Goal: Task Accomplishment & Management: Manage account settings

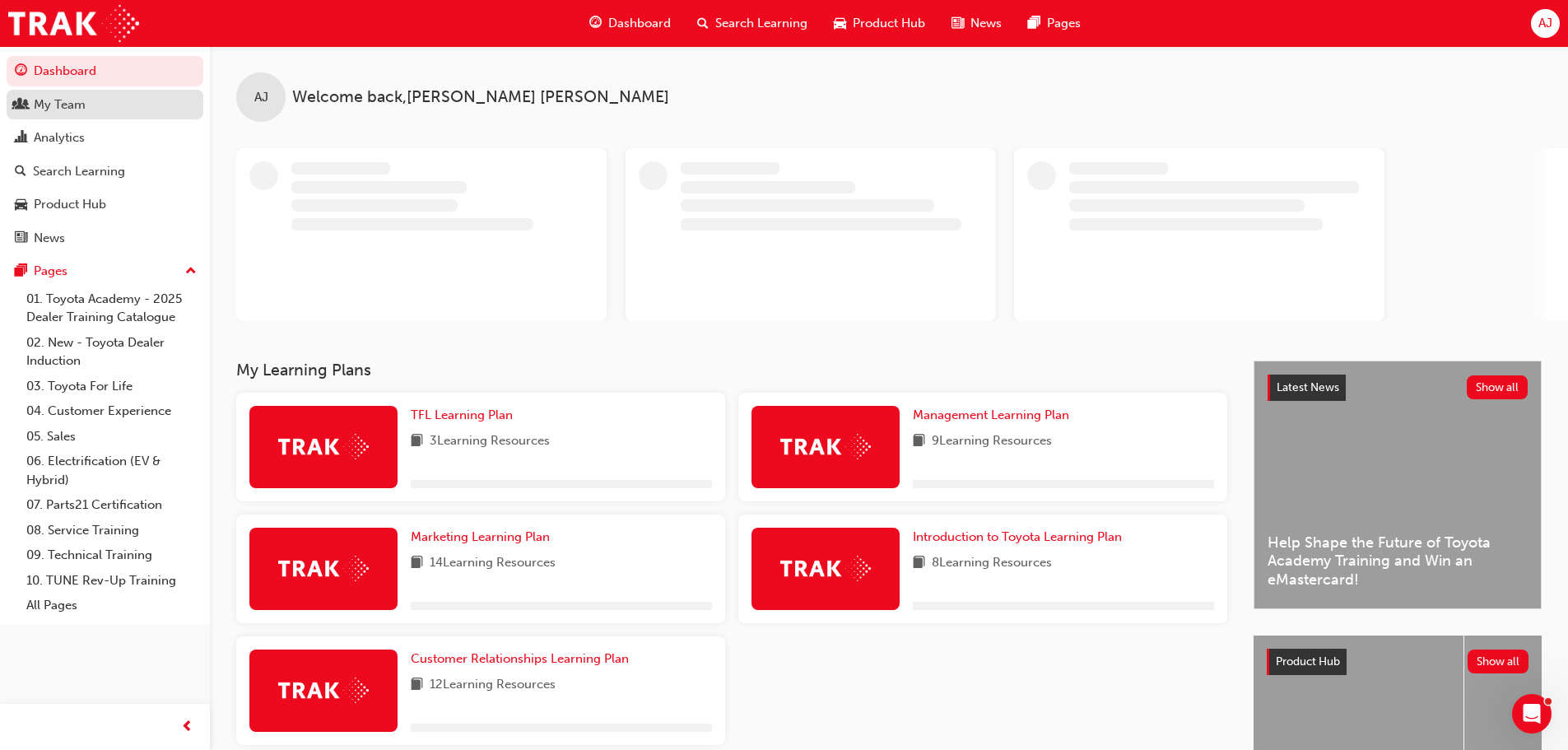
click at [103, 110] on div "My Team" at bounding box center [105, 105] width 180 height 20
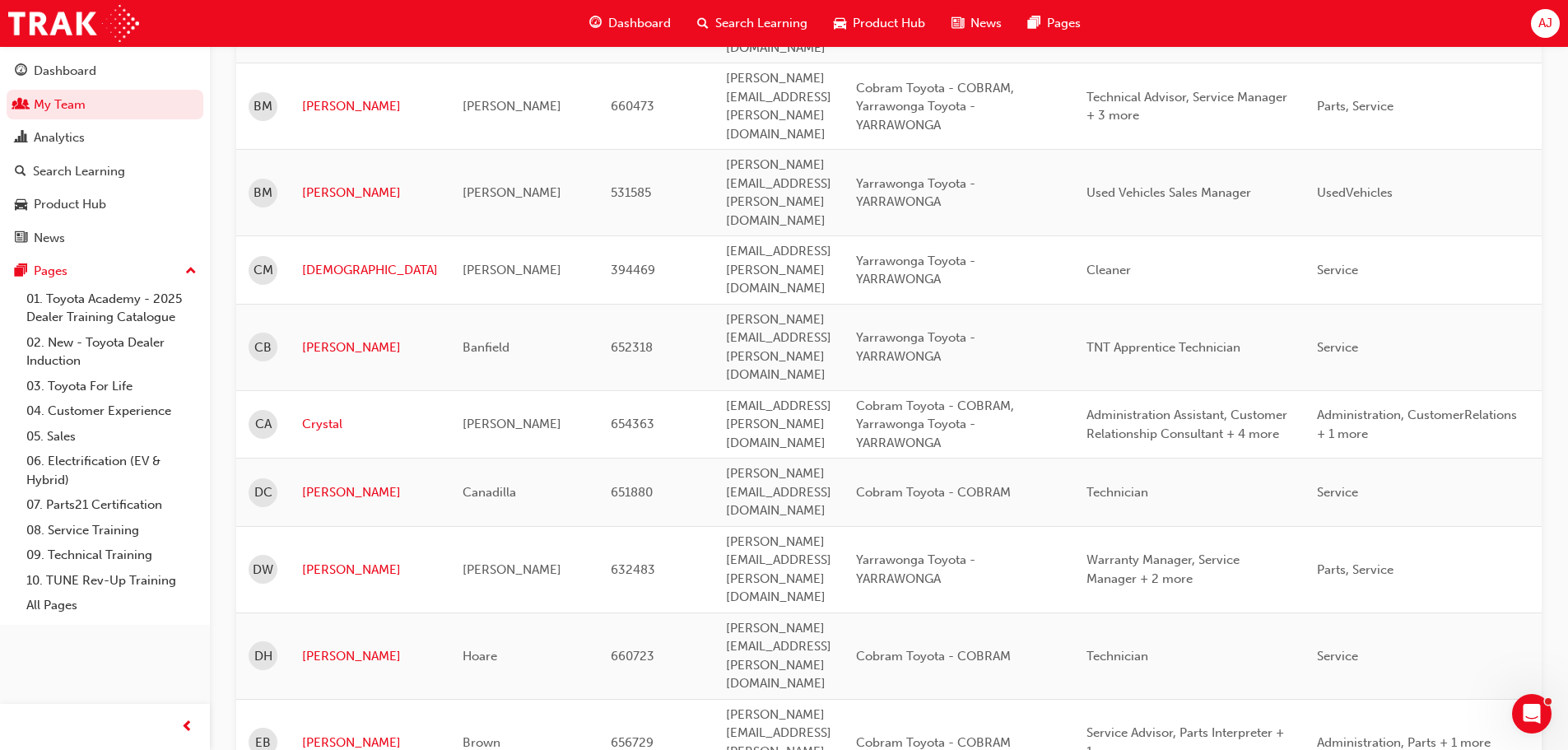
scroll to position [576, 0]
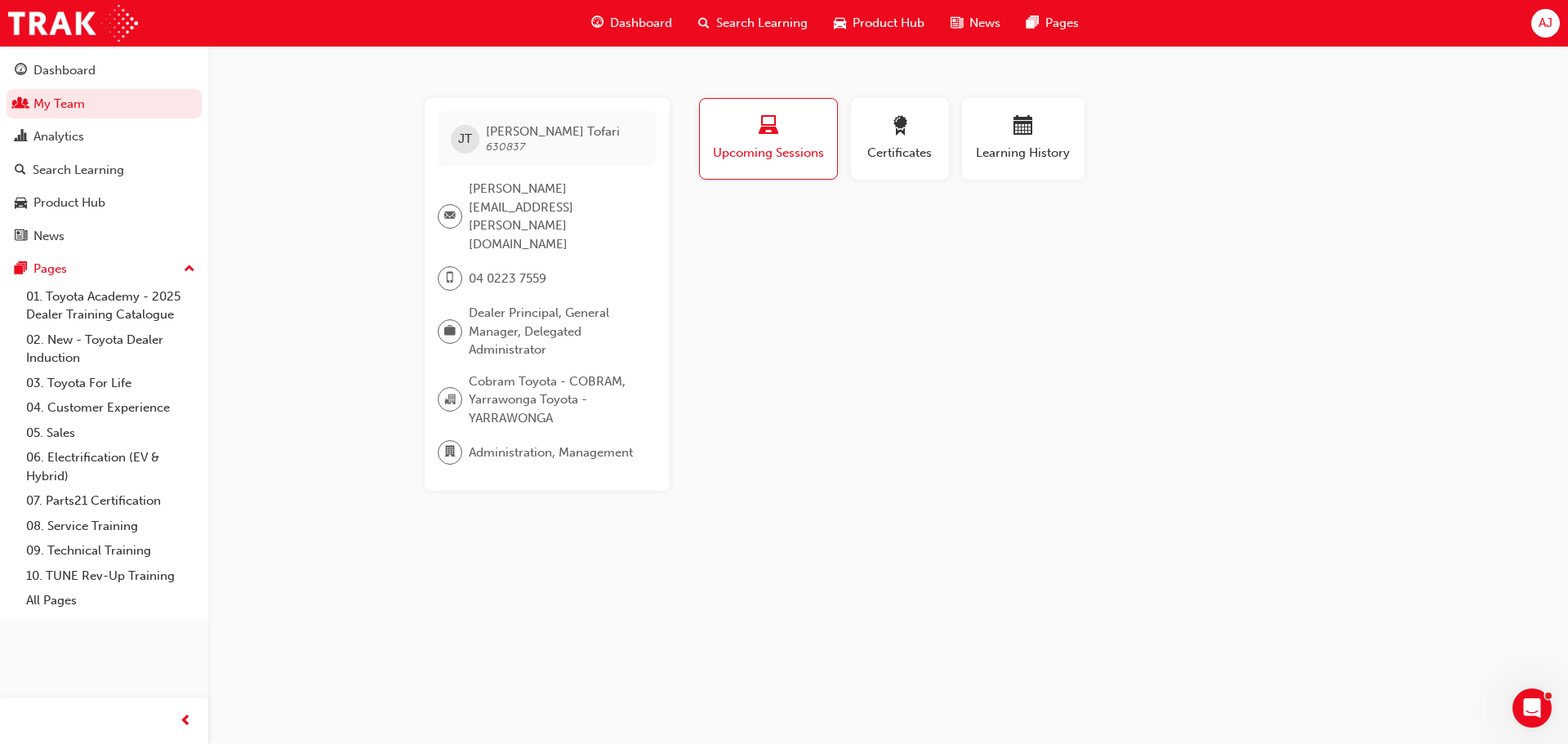
click at [747, 148] on span "Upcoming Sessions" at bounding box center [768, 153] width 113 height 19
click at [1033, 142] on div "Learning History" at bounding box center [1024, 140] width 98 height 46
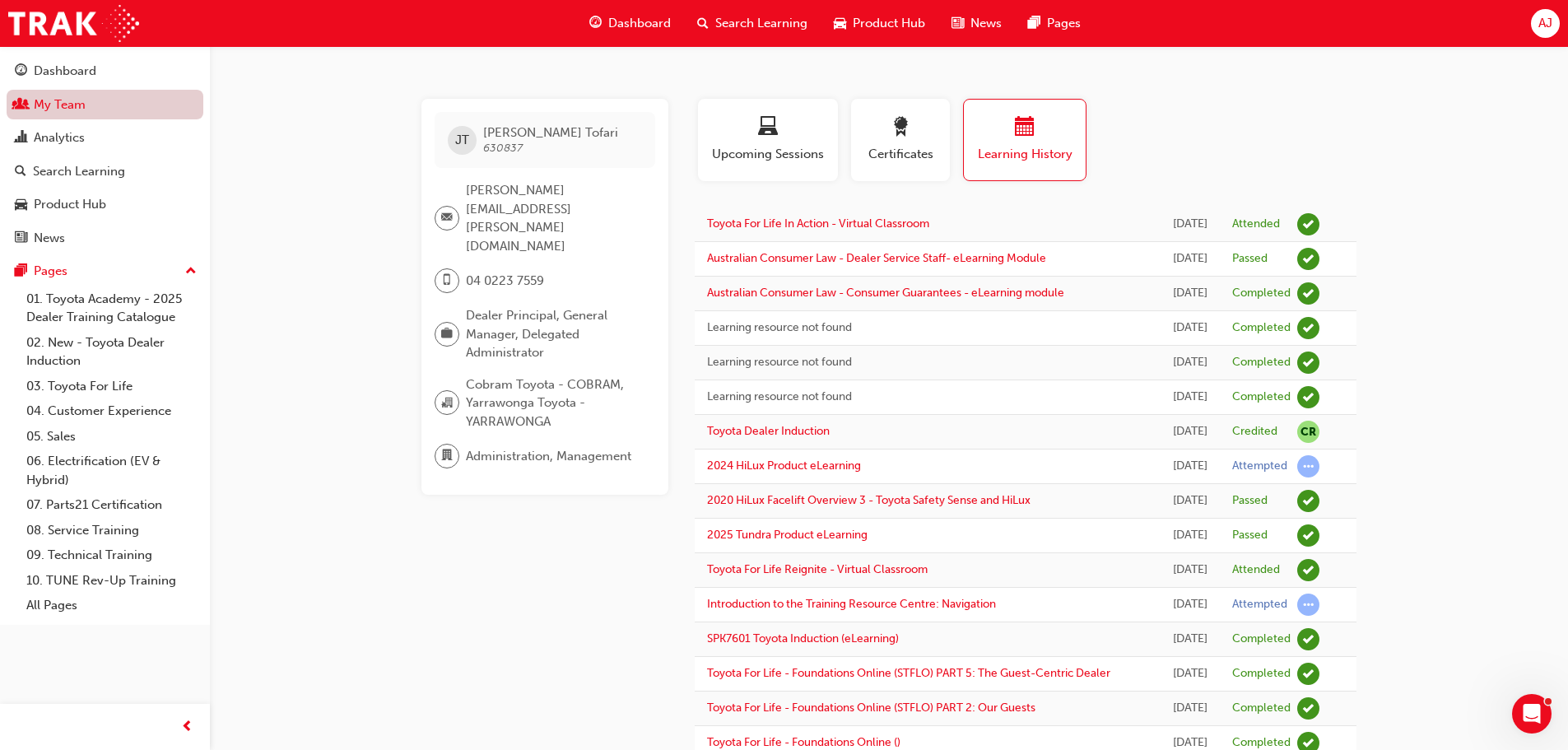
click at [78, 102] on link "My Team" at bounding box center [105, 105] width 197 height 30
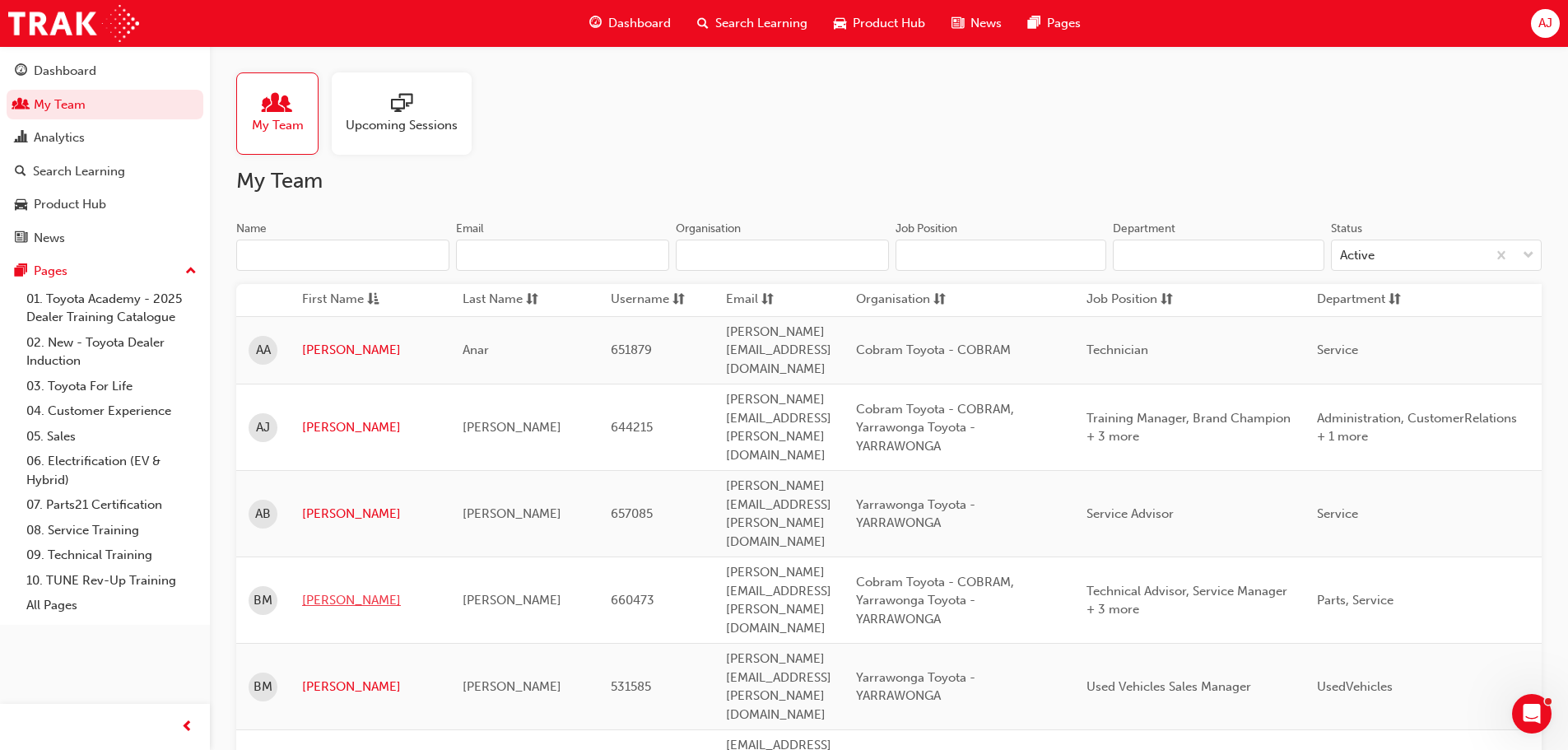
click at [348, 592] on link "[PERSON_NAME]" at bounding box center [370, 602] width 136 height 19
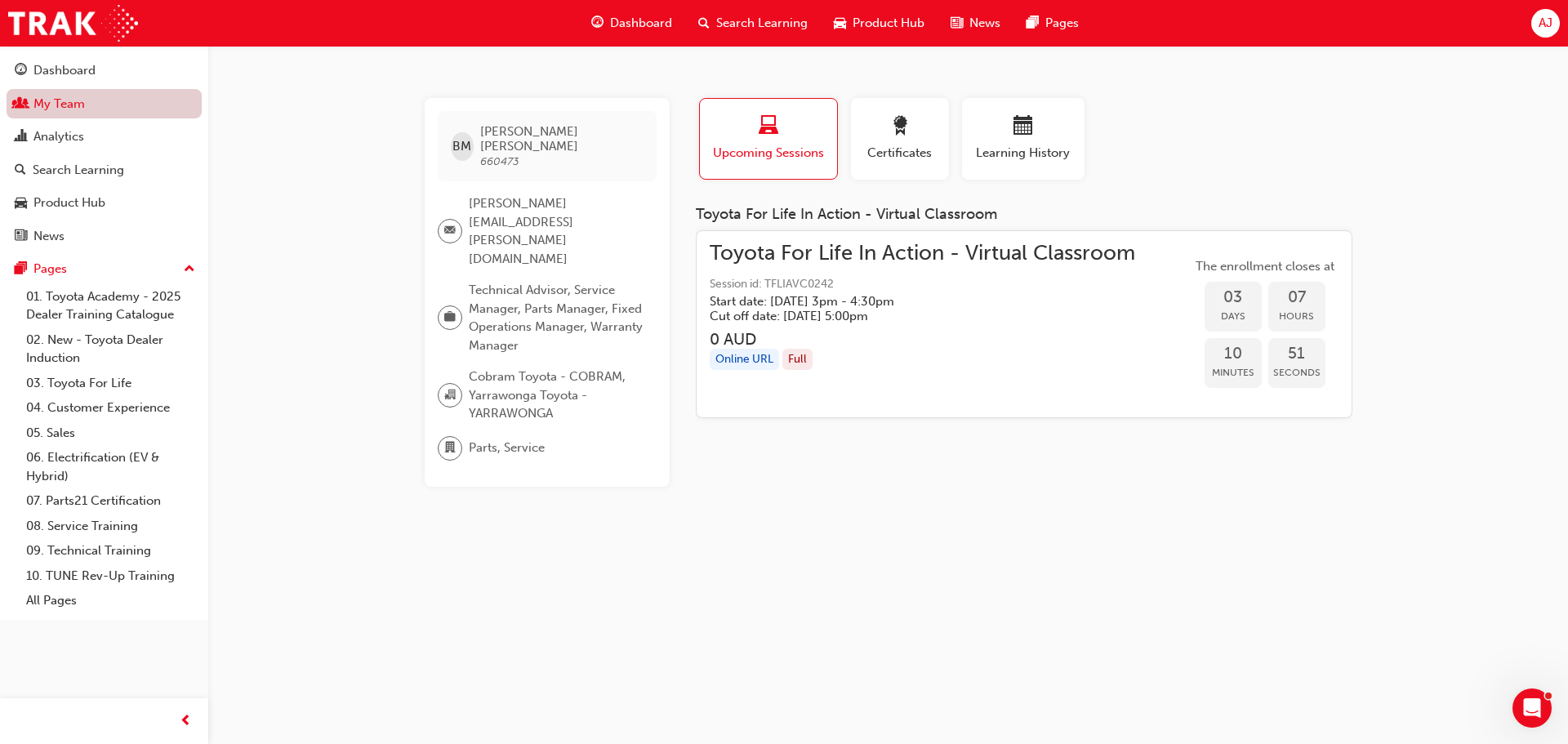
click at [84, 113] on link "My Team" at bounding box center [104, 104] width 195 height 30
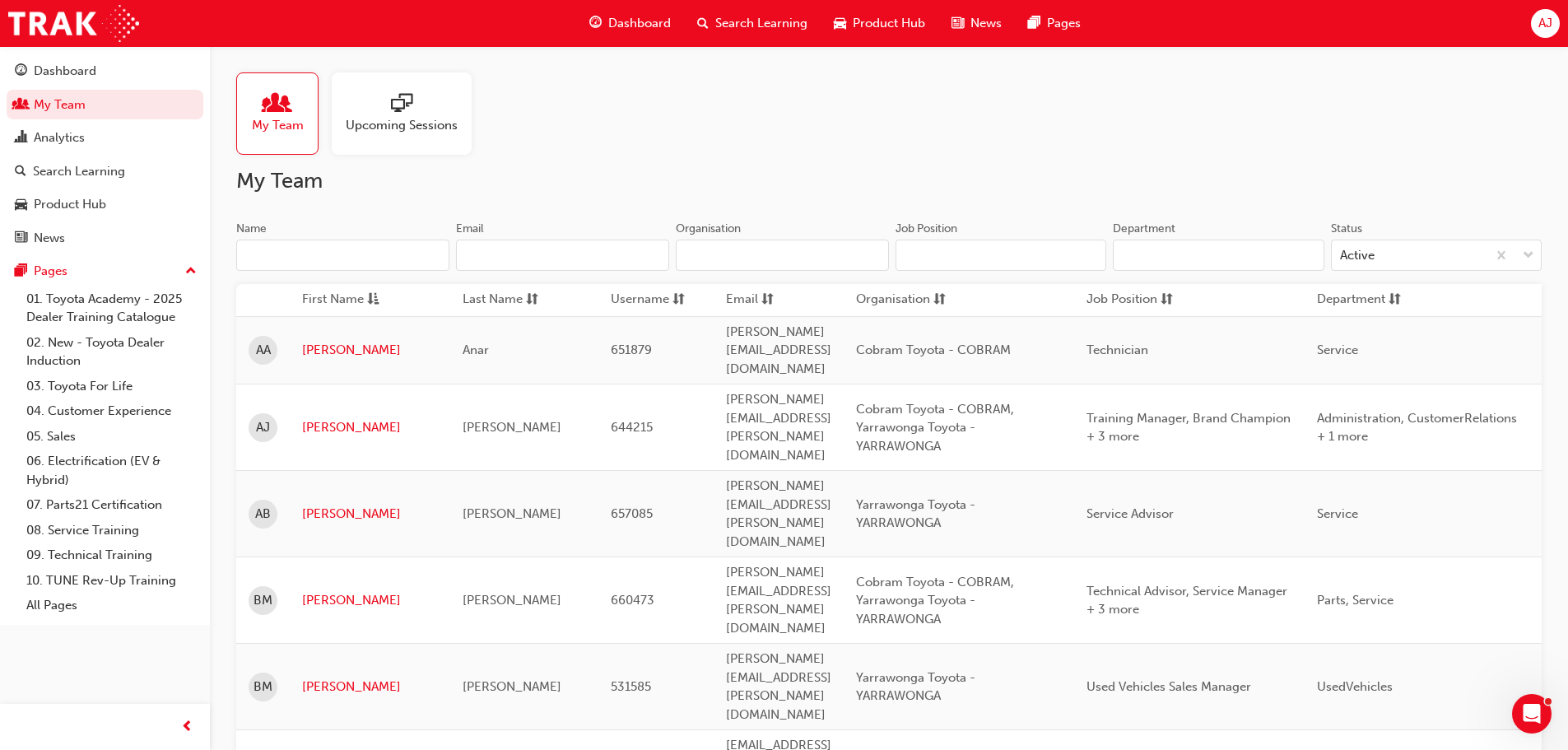
click at [374, 112] on div at bounding box center [401, 105] width 112 height 23
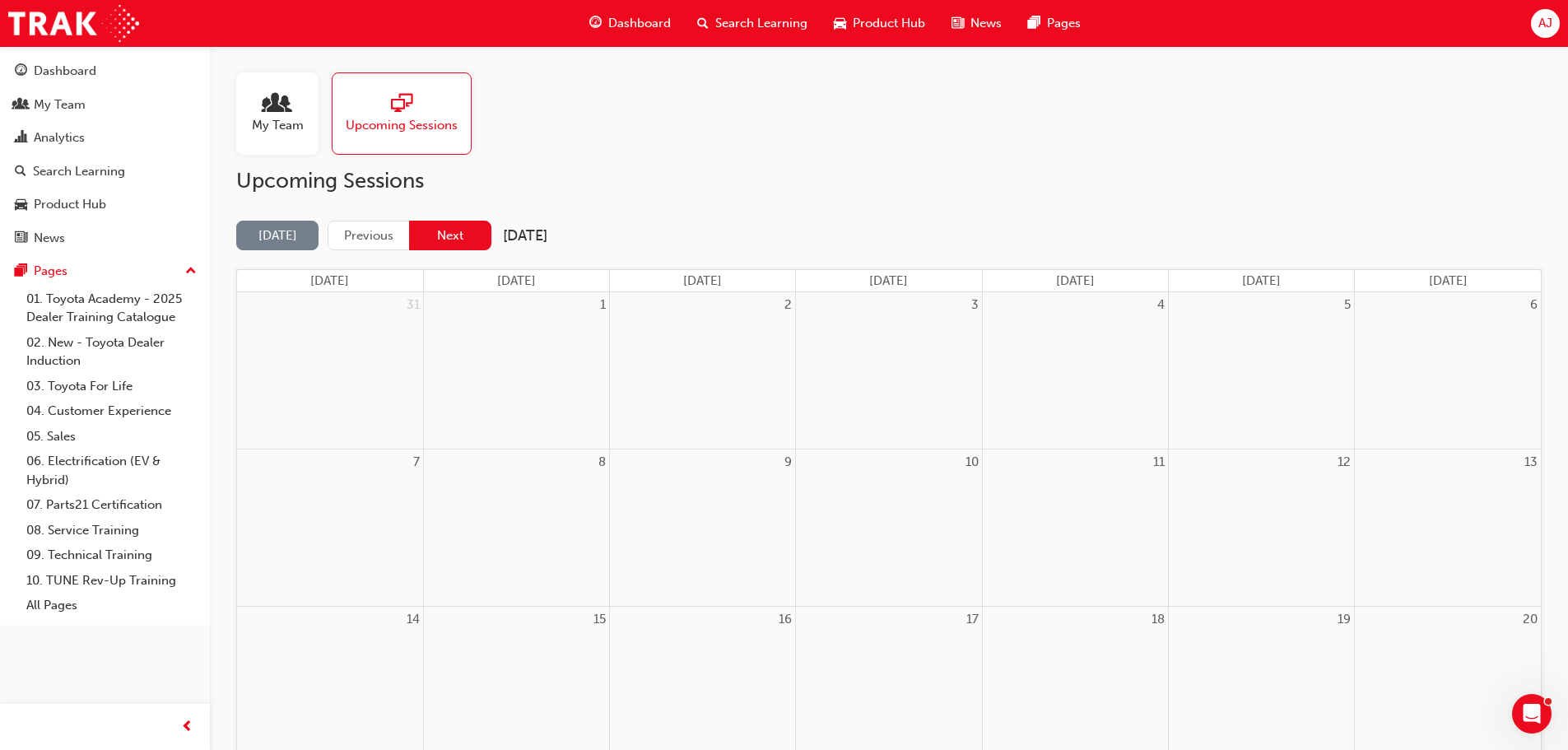
click at [456, 238] on button "Next" at bounding box center [450, 236] width 82 height 30
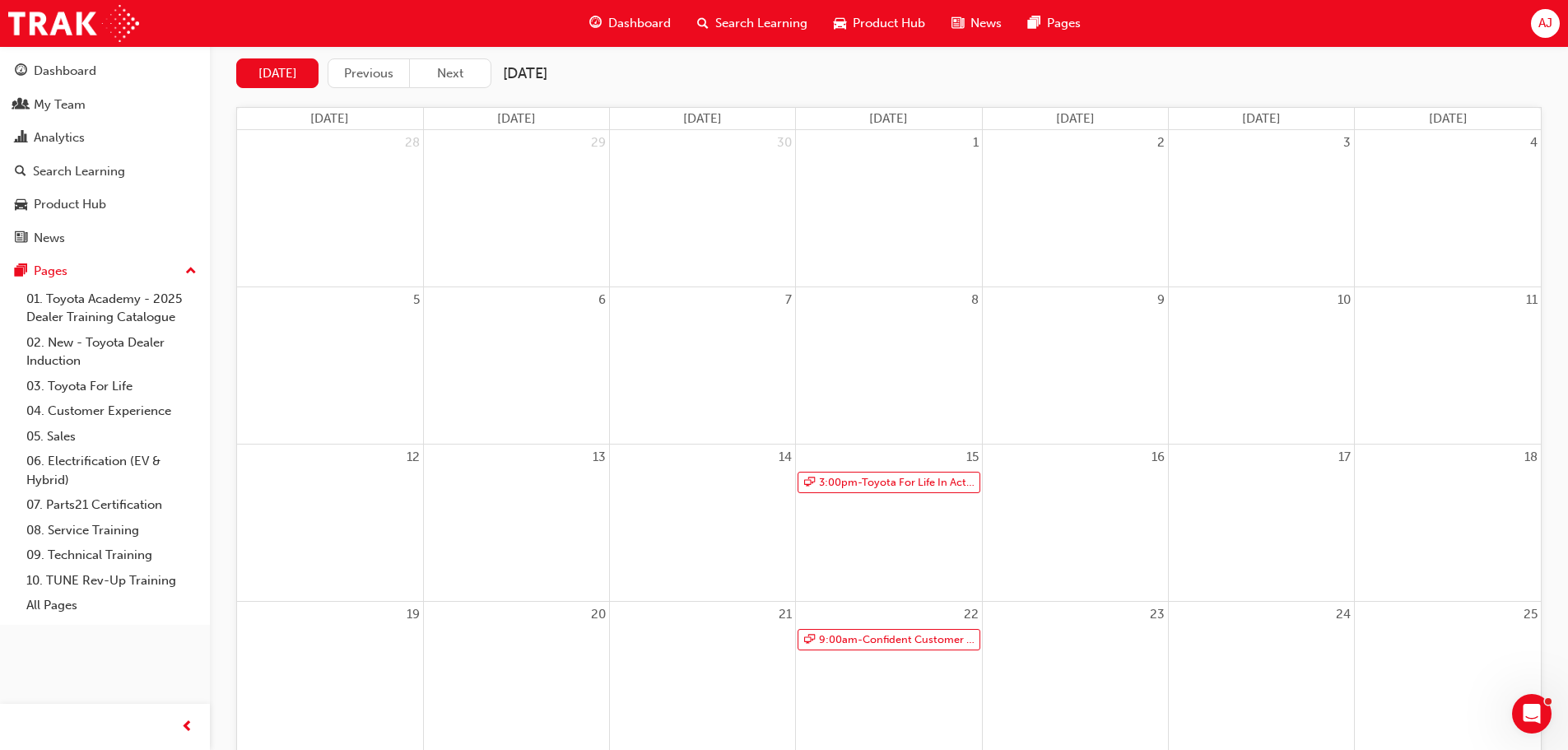
scroll to position [165, 0]
click at [907, 479] on link "3:00pm - Toyota For Life In Action - Virtual Classroom" at bounding box center [889, 480] width 182 height 22
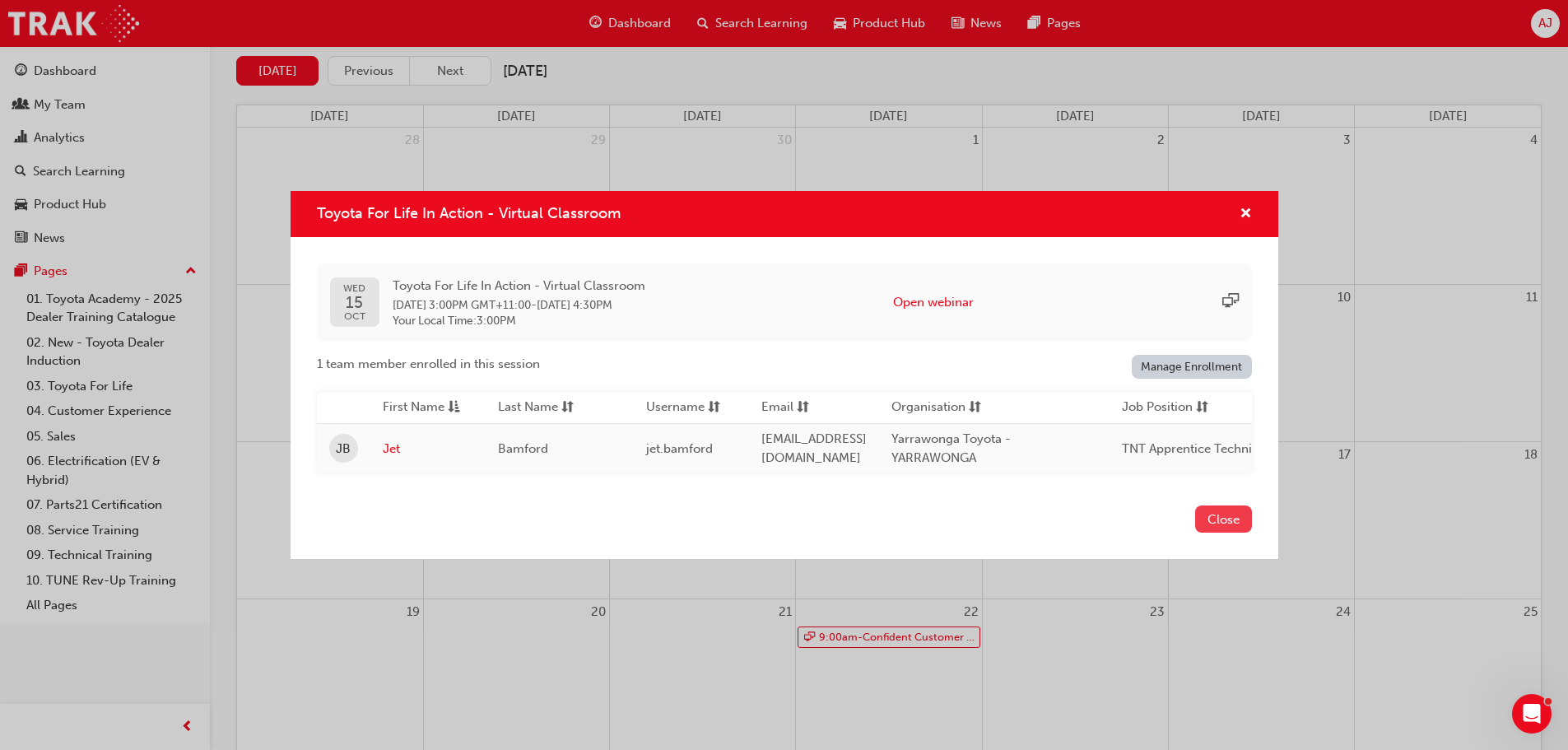
click at [1229, 516] on button "Close" at bounding box center [1224, 519] width 57 height 27
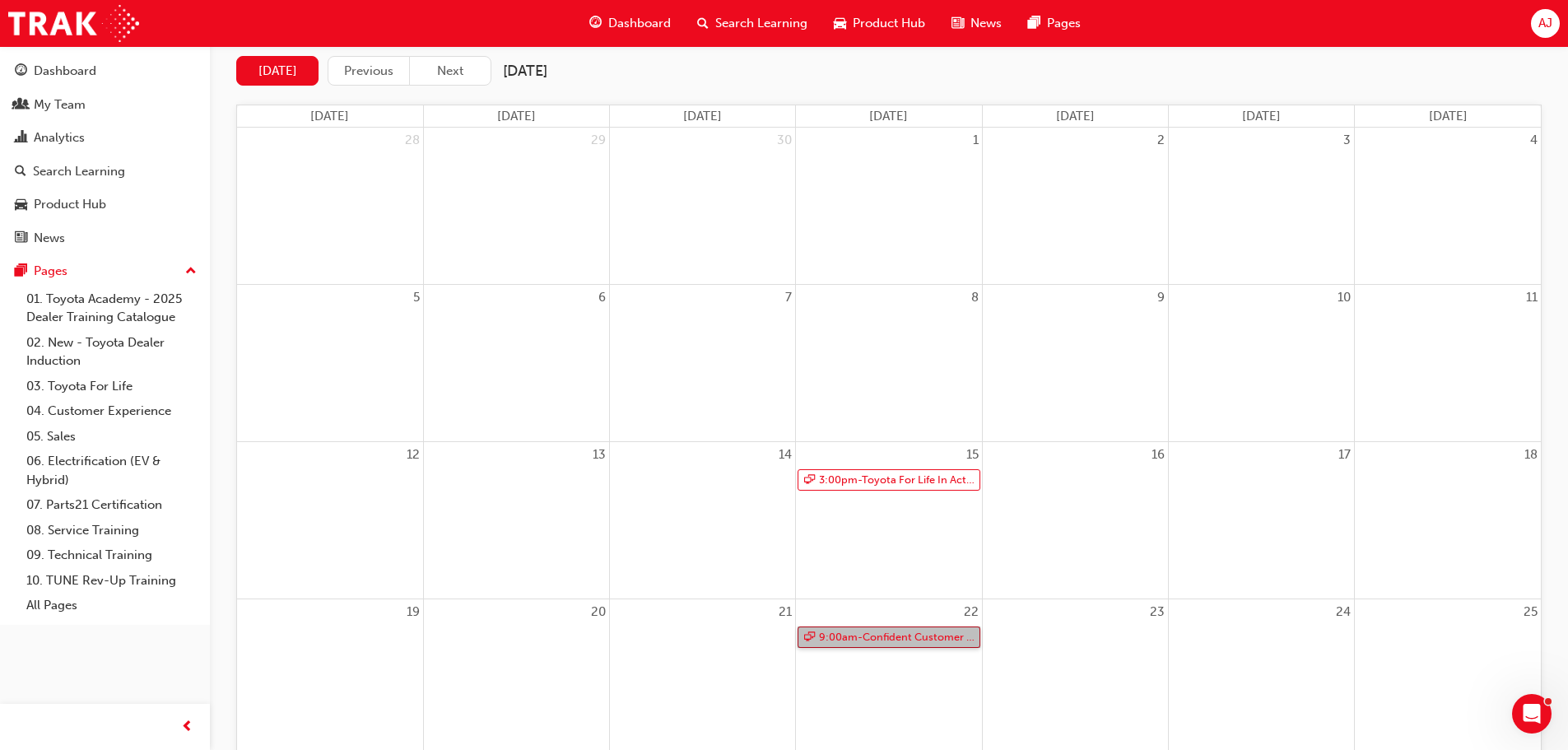
click at [851, 634] on link "9:00am - Confident Customer Conversations" at bounding box center [889, 637] width 182 height 22
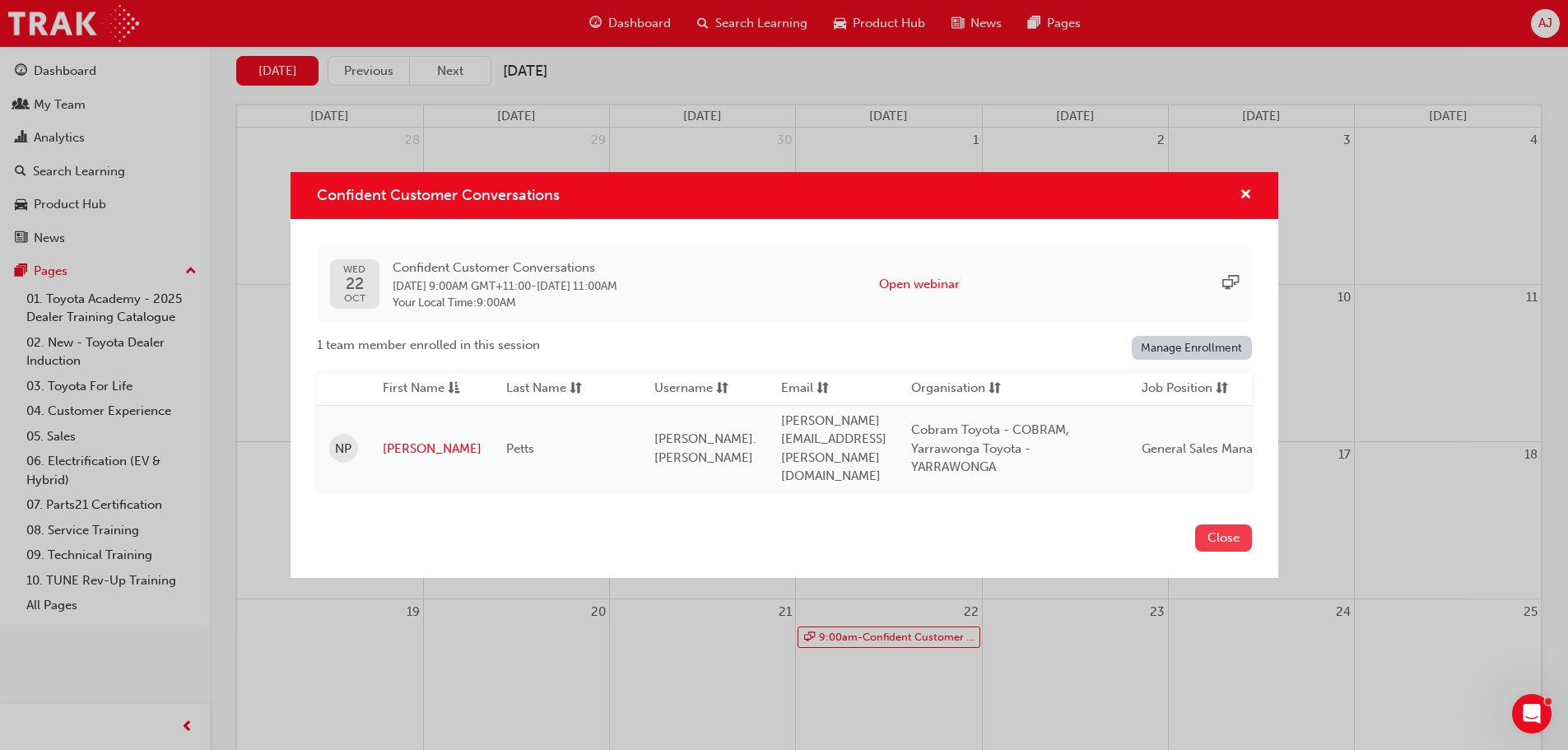
click at [1254, 533] on div "Close" at bounding box center [784, 548] width 988 height 60
click at [1236, 533] on button "Close" at bounding box center [1224, 538] width 57 height 27
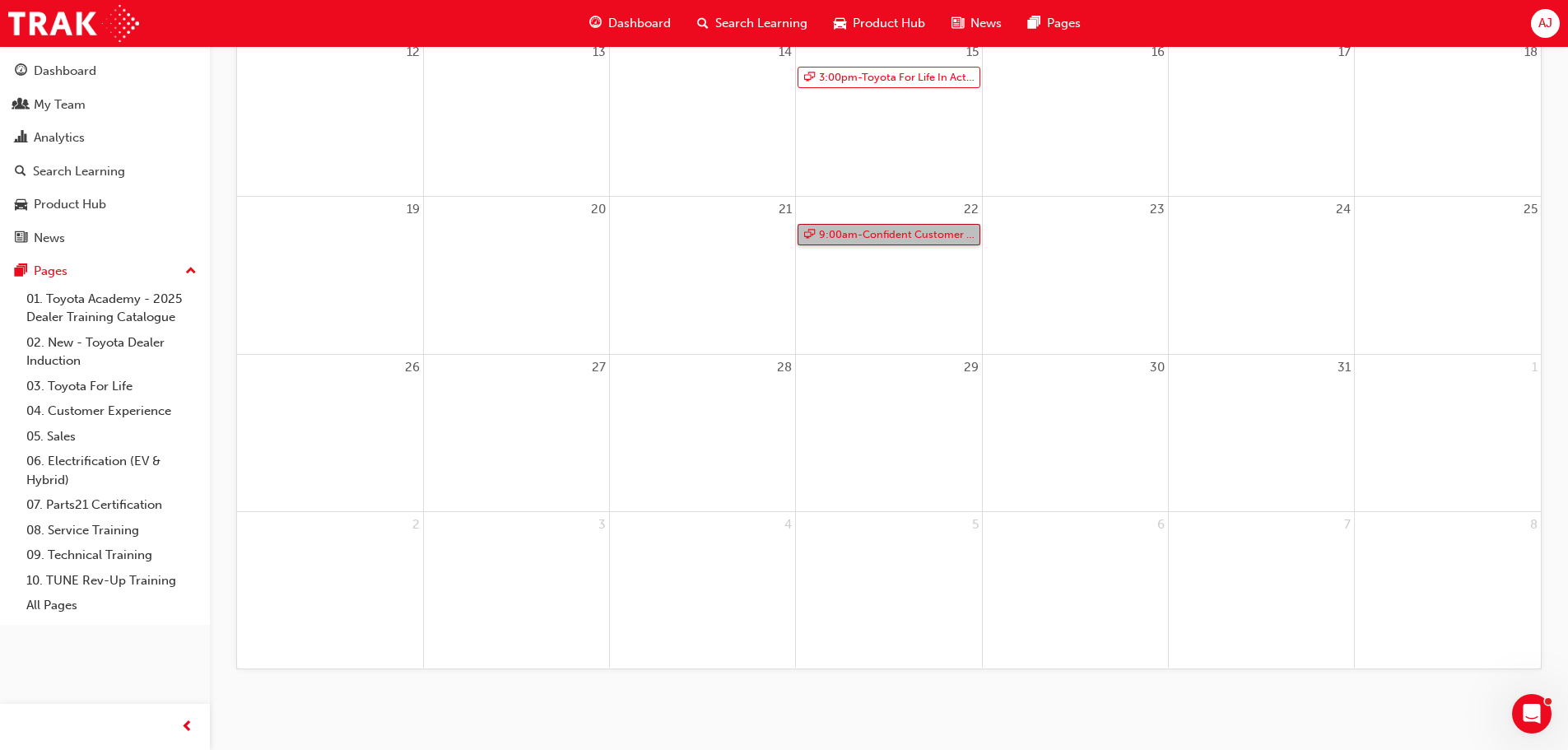
scroll to position [0, 0]
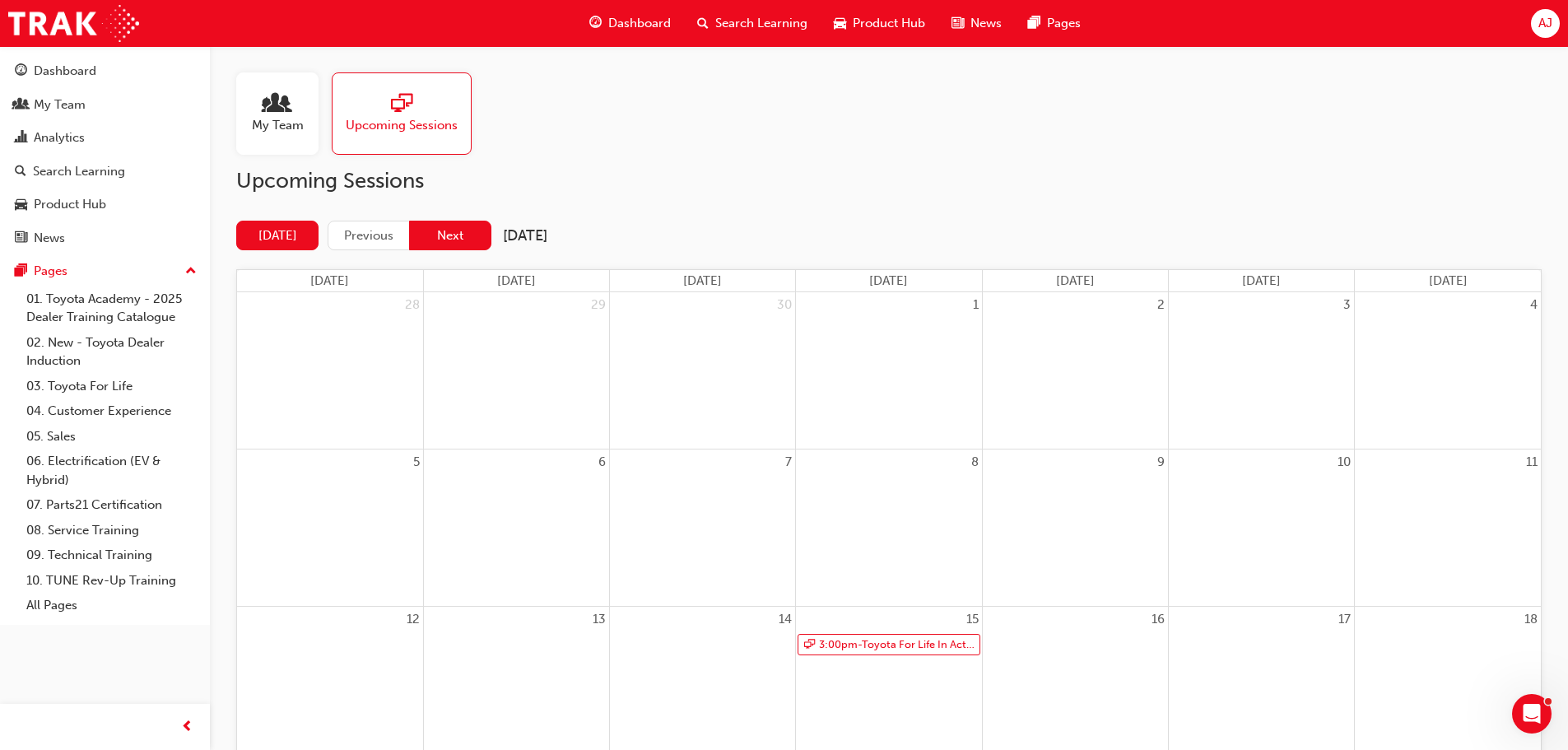
click at [439, 232] on button "Next" at bounding box center [450, 236] width 82 height 30
click at [458, 243] on button "Next" at bounding box center [450, 236] width 82 height 30
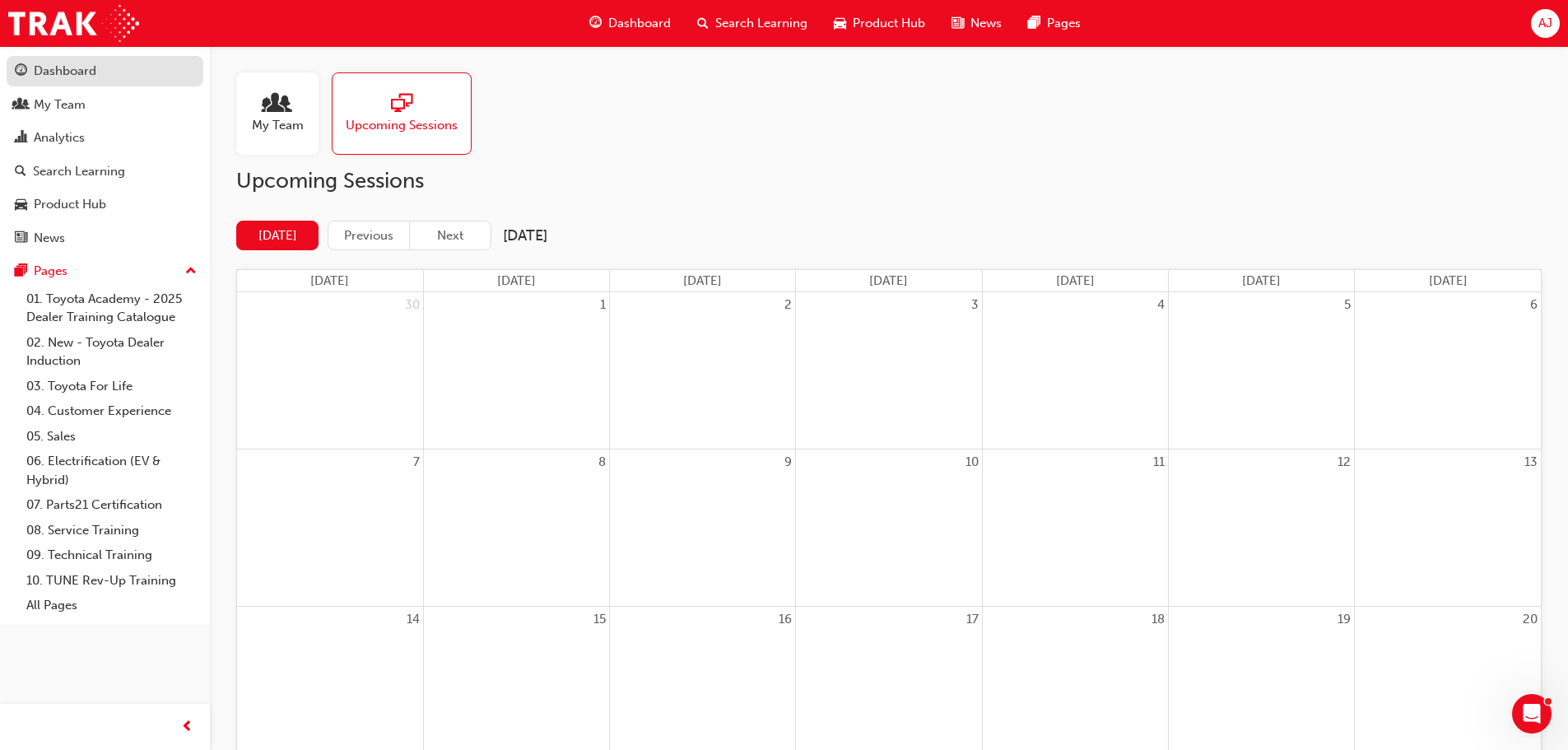
click at [89, 63] on div "Dashboard" at bounding box center [65, 72] width 63 height 19
